Goal: Information Seeking & Learning: Find specific page/section

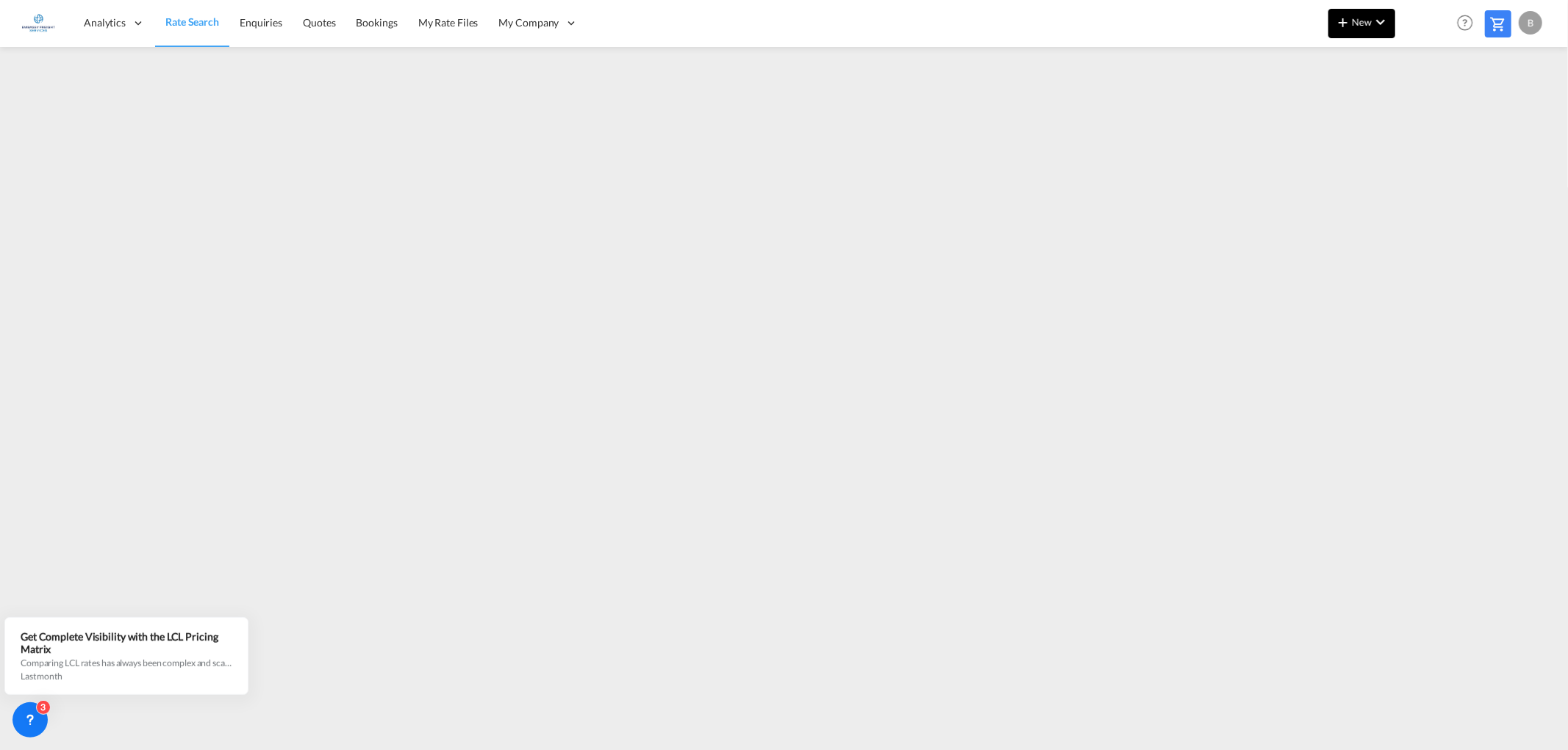
click at [1384, 20] on md-icon "icon-chevron-down" at bounding box center [1380, 22] width 18 height 18
click at [1431, 112] on span "Ratesheet" at bounding box center [1422, 110] width 16 height 29
click at [185, 13] on link "Rate Search" at bounding box center [192, 23] width 74 height 48
click at [23, 718] on icon at bounding box center [30, 720] width 15 height 15
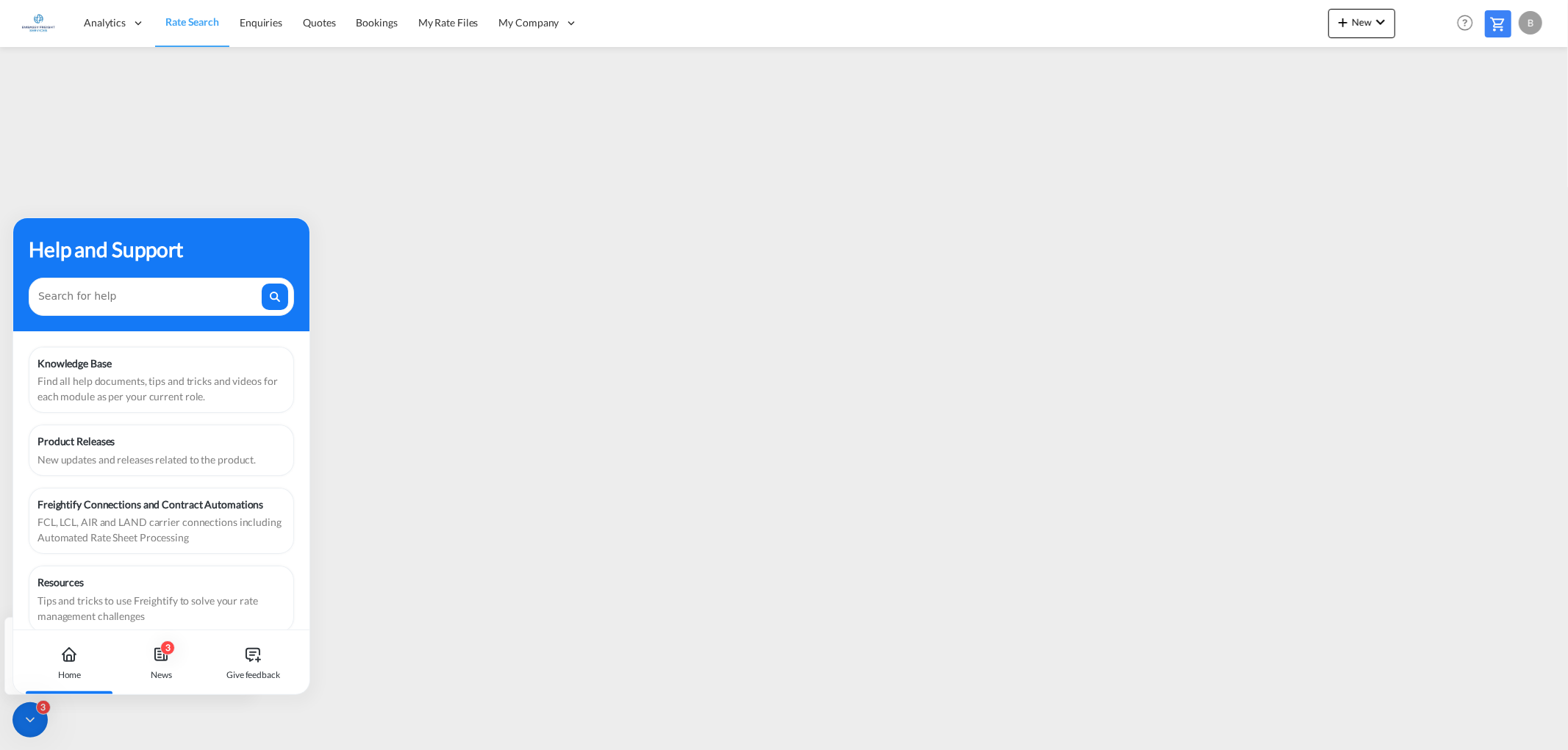
click at [20, 721] on div "3" at bounding box center [30, 720] width 36 height 36
